Goal: Download file/media

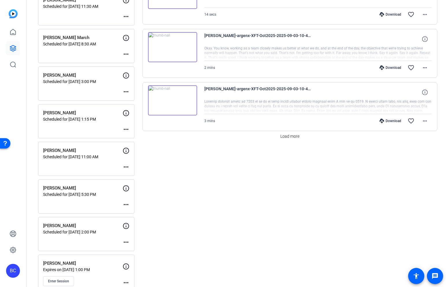
scroll to position [469, 0]
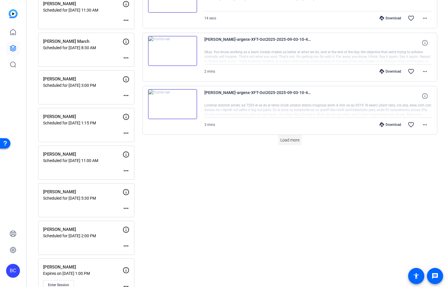
click at [296, 141] on span "Load more" at bounding box center [289, 140] width 19 height 6
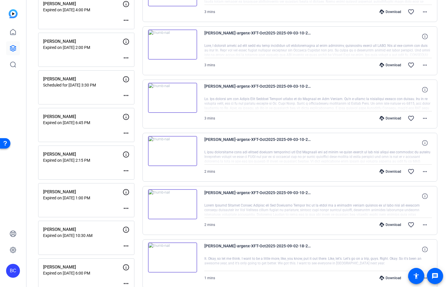
scroll to position [897, 0]
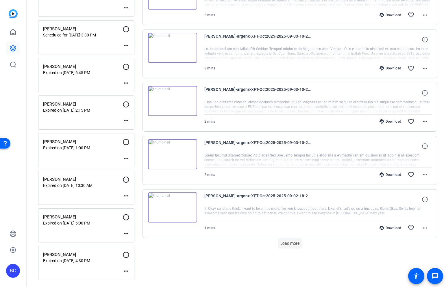
click at [294, 242] on span "Load more" at bounding box center [289, 243] width 19 height 6
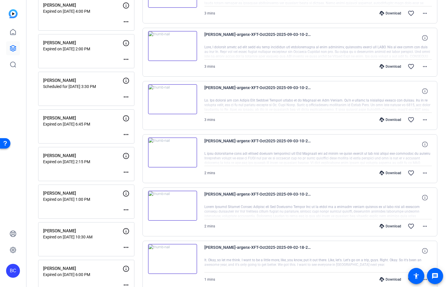
scroll to position [851, 0]
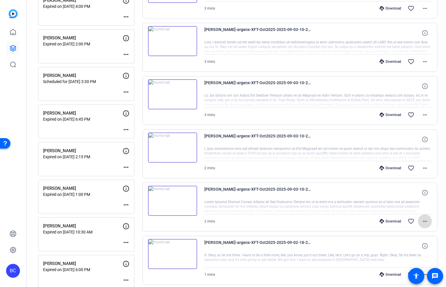
click at [426, 221] on mat-icon "more_horiz" at bounding box center [425, 221] width 7 height 7
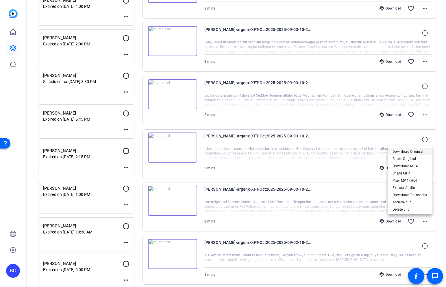
click at [409, 153] on span "Download Original" at bounding box center [410, 151] width 35 height 7
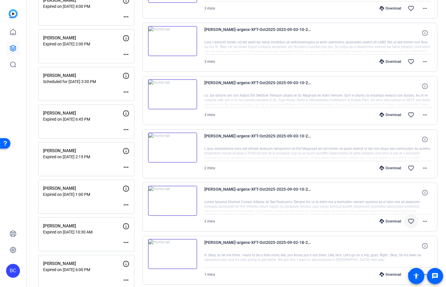
click at [412, 222] on mat-icon "favorite_border" at bounding box center [411, 221] width 7 height 7
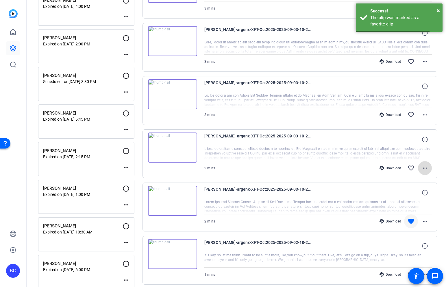
click at [426, 166] on mat-icon "more_horiz" at bounding box center [425, 168] width 7 height 7
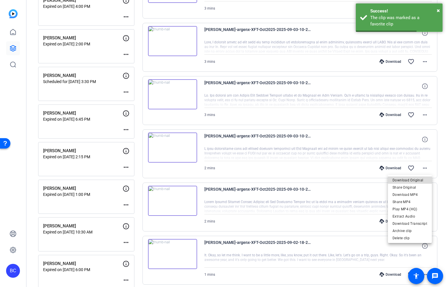
click at [419, 178] on span "Download Original" at bounding box center [410, 179] width 35 height 7
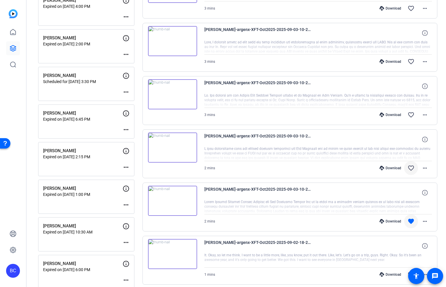
click at [411, 170] on mat-icon "favorite_border" at bounding box center [411, 168] width 7 height 7
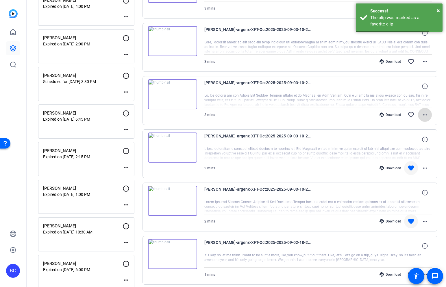
click at [426, 115] on mat-icon "more_horiz" at bounding box center [425, 114] width 7 height 7
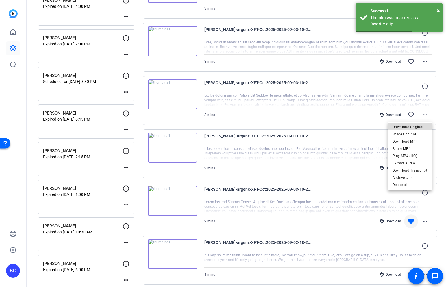
click at [415, 128] on span "Download Original" at bounding box center [410, 126] width 35 height 7
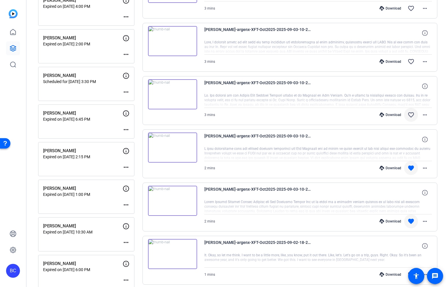
click at [411, 116] on mat-icon "favorite_border" at bounding box center [411, 114] width 7 height 7
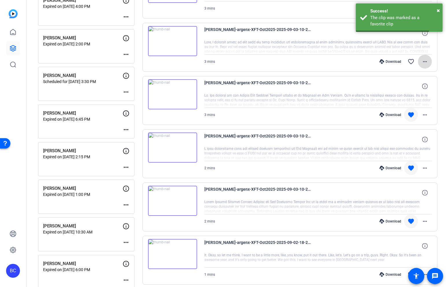
click at [425, 62] on mat-icon "more_horiz" at bounding box center [425, 61] width 7 height 7
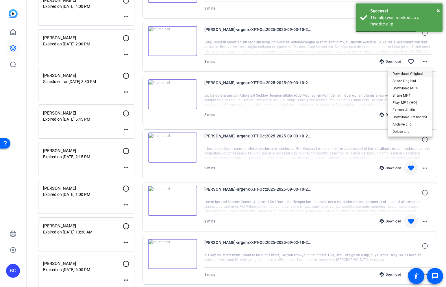
click at [417, 73] on span "Download Original" at bounding box center [410, 73] width 35 height 7
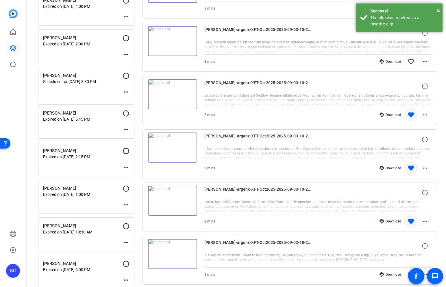
click at [440, 95] on div "Sessions Scripts Sessions more_horiz Dan Callagy Scheduled for Sep 05, 2025 @ 4…" at bounding box center [237, 18] width 420 height 1669
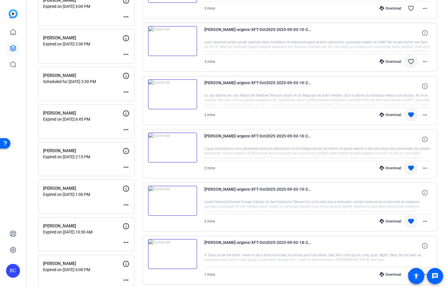
click at [409, 63] on mat-icon "favorite_border" at bounding box center [411, 61] width 7 height 7
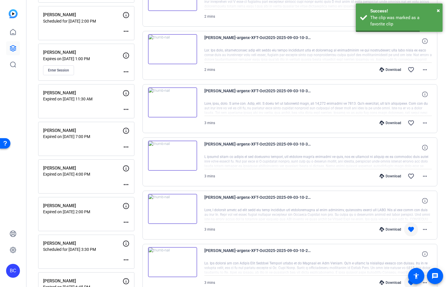
scroll to position [681, 0]
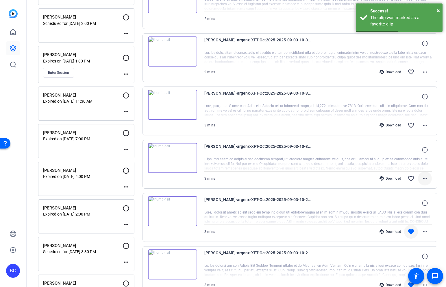
click at [425, 178] on mat-icon "more_horiz" at bounding box center [425, 178] width 7 height 7
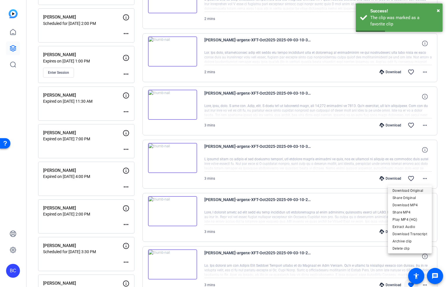
click at [418, 189] on span "Download Original" at bounding box center [410, 190] width 35 height 7
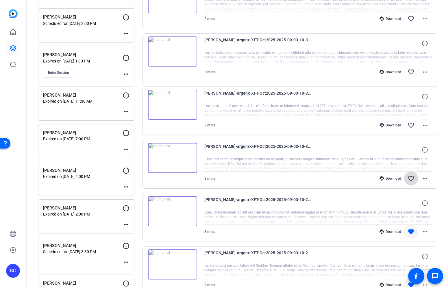
click at [412, 176] on mat-icon "favorite_border" at bounding box center [411, 178] width 7 height 7
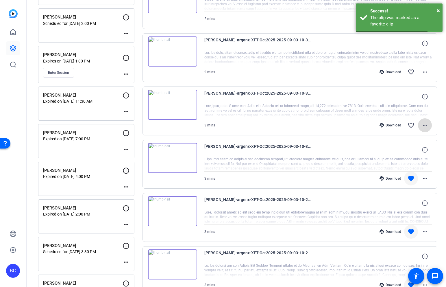
click at [425, 125] on mat-icon "more_horiz" at bounding box center [425, 125] width 7 height 7
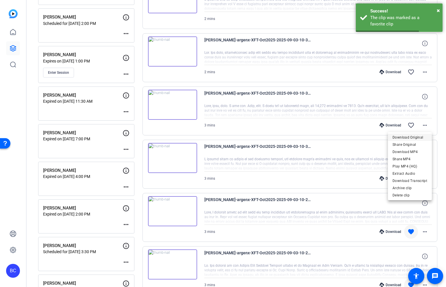
click at [423, 134] on span "Download Original" at bounding box center [410, 137] width 35 height 7
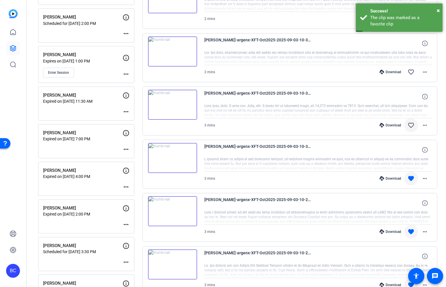
click at [410, 123] on mat-icon "favorite_border" at bounding box center [411, 125] width 7 height 7
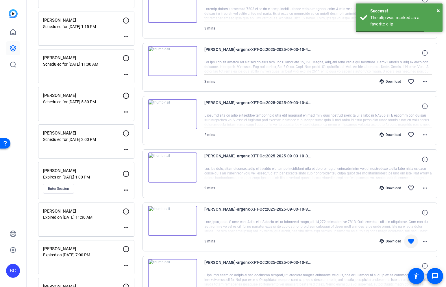
scroll to position [553, 0]
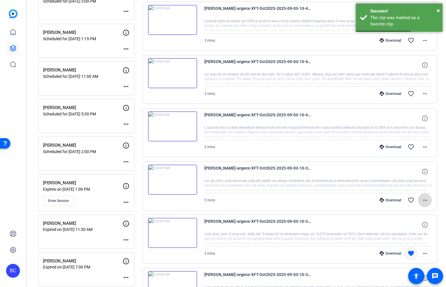
click at [427, 200] on mat-icon "more_horiz" at bounding box center [425, 200] width 7 height 7
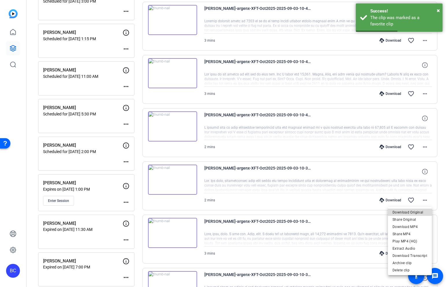
click at [419, 210] on span "Download Original" at bounding box center [410, 211] width 35 height 7
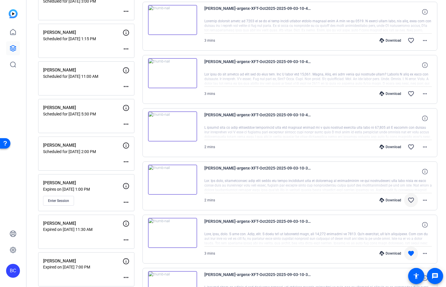
click at [410, 195] on span at bounding box center [411, 200] width 14 height 14
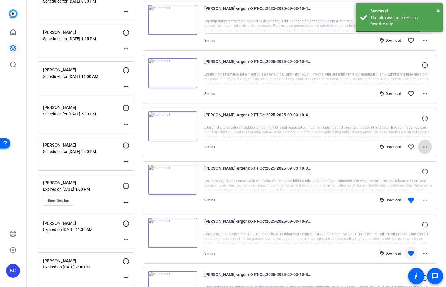
click at [425, 149] on mat-icon "more_horiz" at bounding box center [425, 146] width 7 height 7
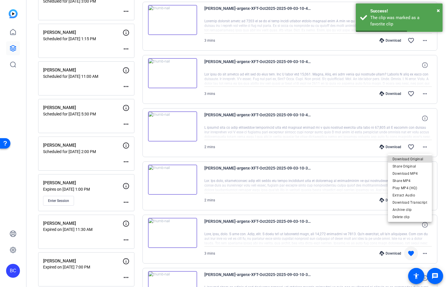
click at [416, 158] on span "Download Original" at bounding box center [410, 158] width 35 height 7
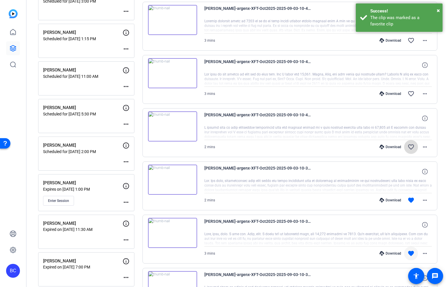
click at [413, 144] on mat-icon "favorite_border" at bounding box center [411, 146] width 7 height 7
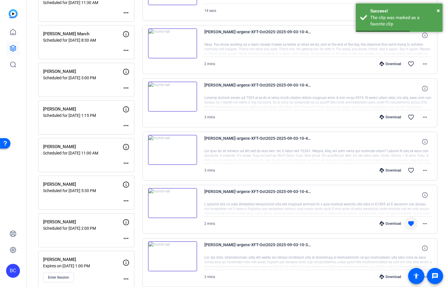
scroll to position [468, 0]
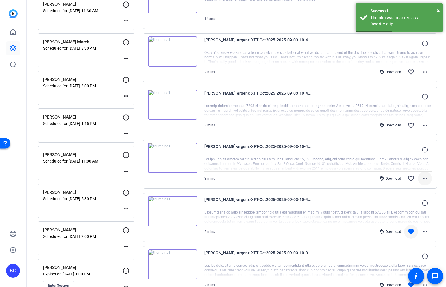
click at [422, 177] on mat-icon "more_horiz" at bounding box center [425, 178] width 7 height 7
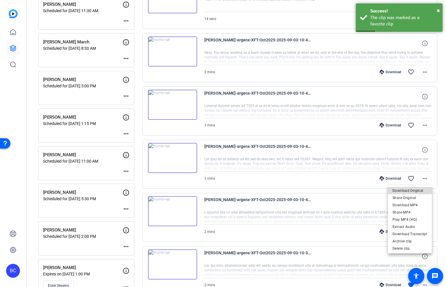
click at [414, 189] on span "Download Original" at bounding box center [410, 190] width 35 height 7
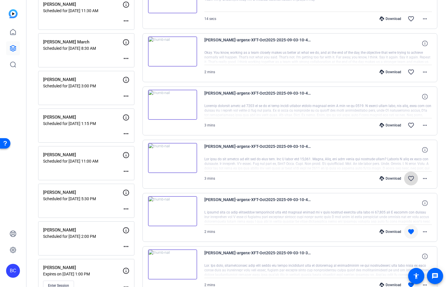
click at [411, 178] on mat-icon "favorite_border" at bounding box center [411, 178] width 7 height 7
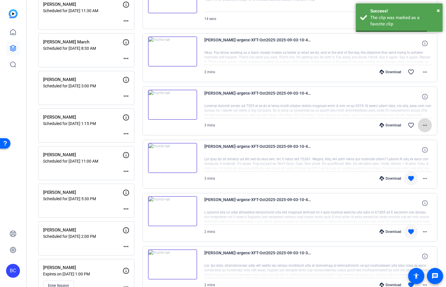
click at [425, 126] on mat-icon "more_horiz" at bounding box center [425, 125] width 7 height 7
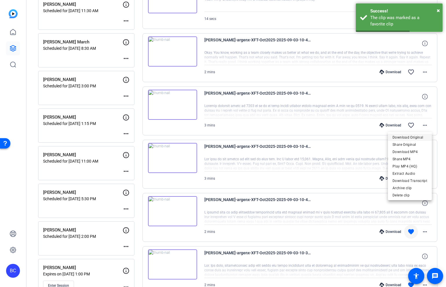
click at [415, 138] on span "Download Original" at bounding box center [410, 137] width 35 height 7
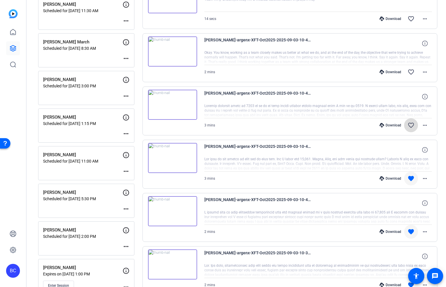
click at [413, 124] on mat-icon "favorite_border" at bounding box center [411, 125] width 7 height 7
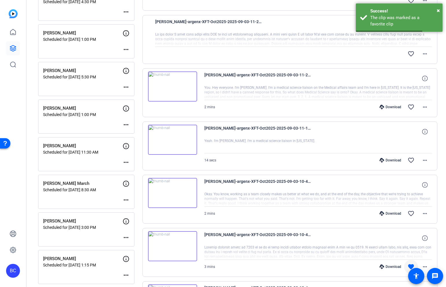
scroll to position [326, 0]
click at [425, 214] on mat-icon "more_horiz" at bounding box center [425, 213] width 7 height 7
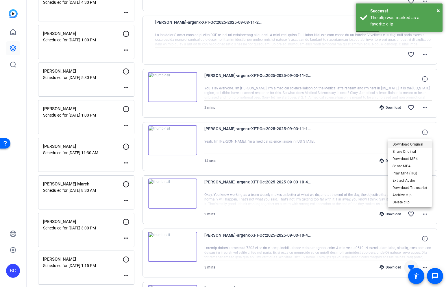
click at [418, 145] on span "Download Original" at bounding box center [410, 144] width 35 height 7
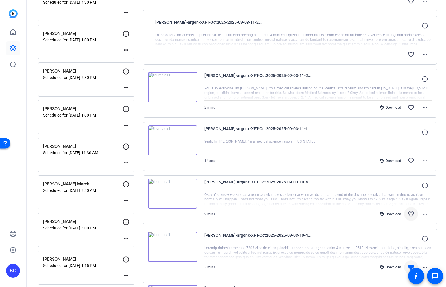
click at [411, 213] on mat-icon "favorite_border" at bounding box center [411, 213] width 7 height 7
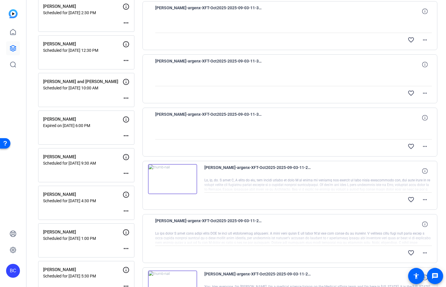
scroll to position [0, 0]
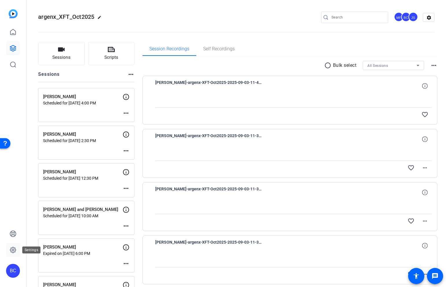
click at [14, 246] on icon at bounding box center [13, 249] width 7 height 7
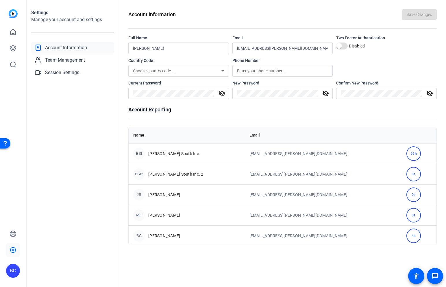
click at [13, 266] on div "BC" at bounding box center [13, 271] width 14 height 14
click at [77, 261] on mat-icon "logout" at bounding box center [76, 262] width 7 height 7
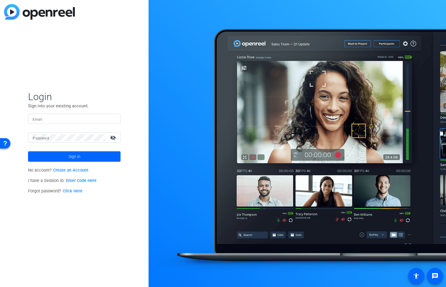
click at [89, 51] on div "Login Sign into your existing account. Email Password visibility_off Sign in No…" at bounding box center [74, 143] width 149 height 287
